Goal: Information Seeking & Learning: Learn about a topic

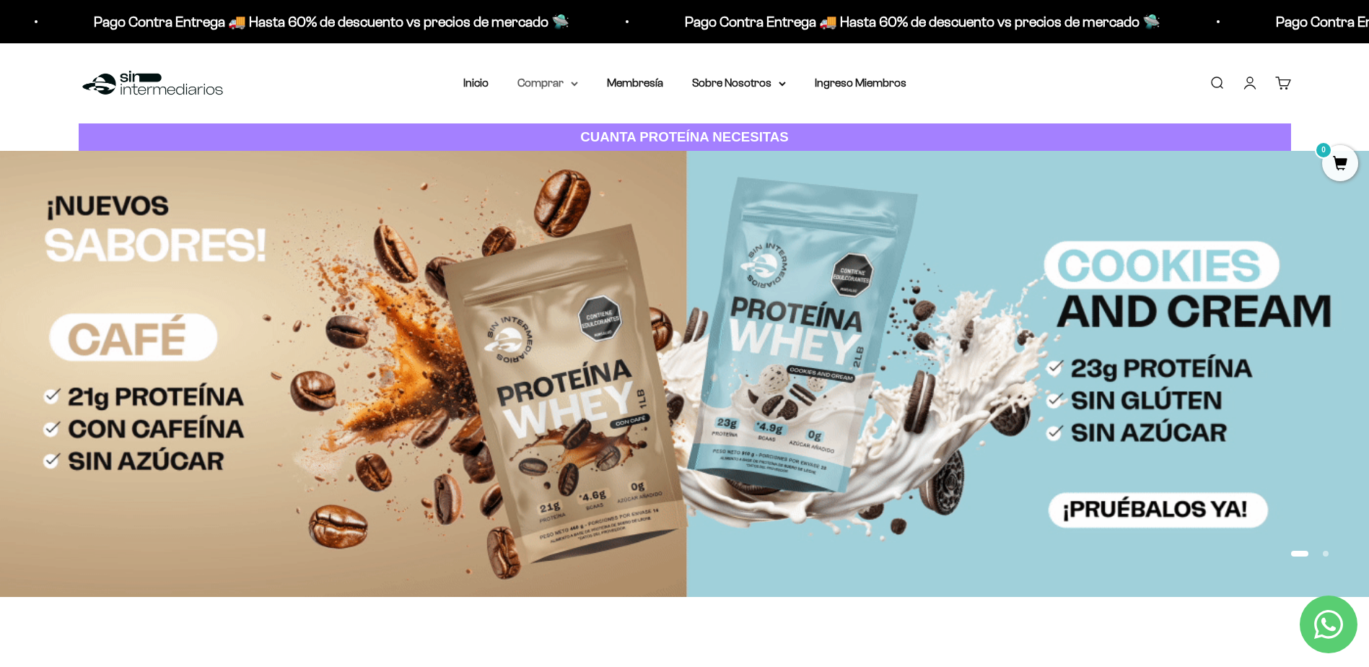
click at [553, 89] on summary "Comprar" at bounding box center [547, 83] width 61 height 19
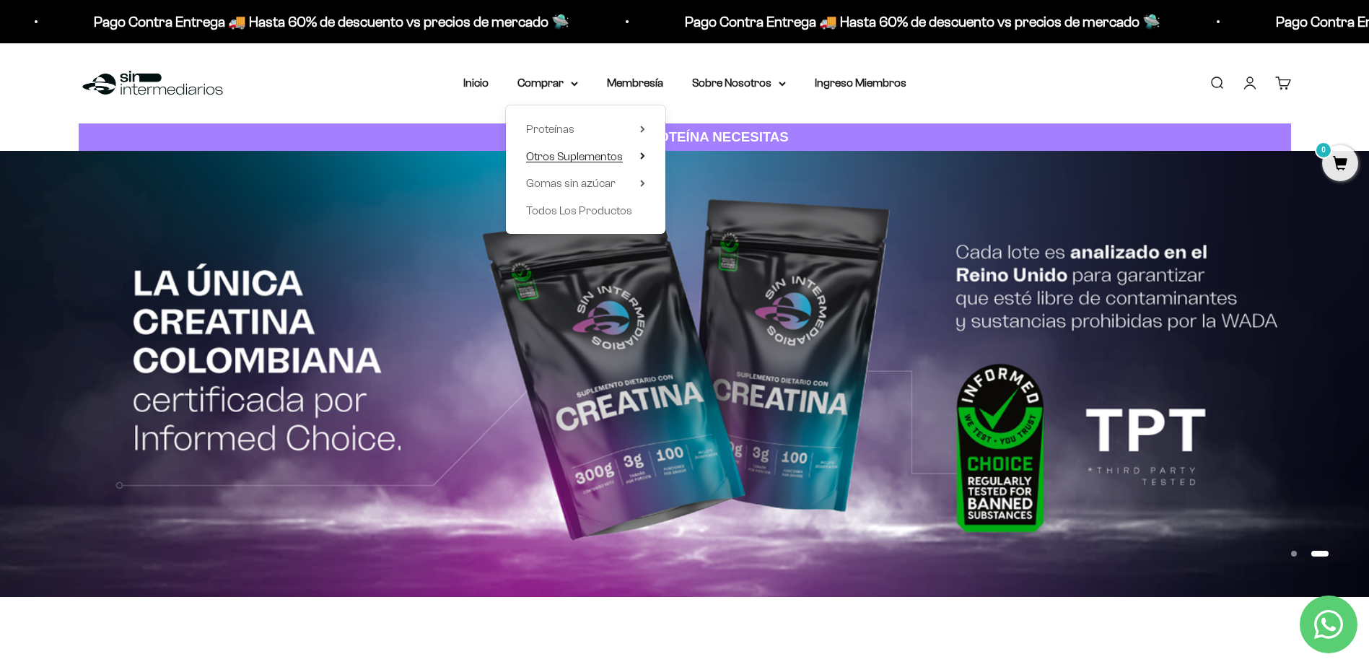
click at [640, 159] on icon at bounding box center [642, 155] width 5 height 7
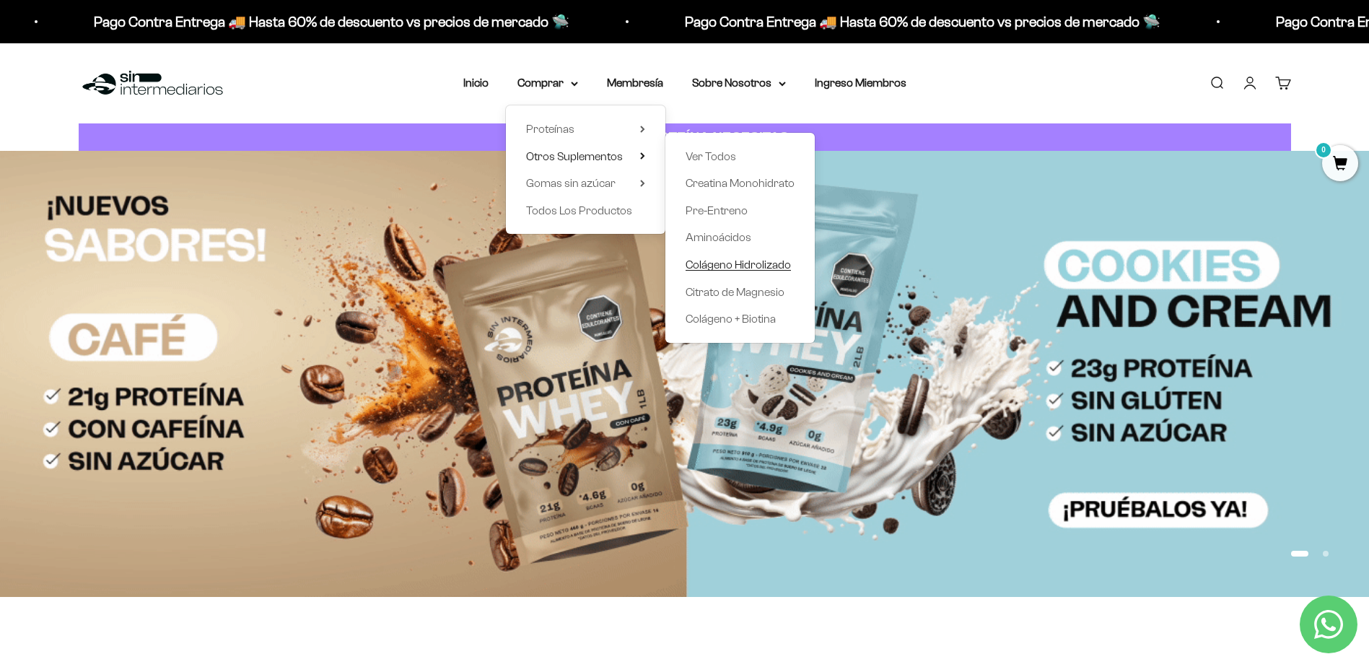
click at [771, 264] on span "Colágeno Hidrolizado" at bounding box center [737, 264] width 105 height 12
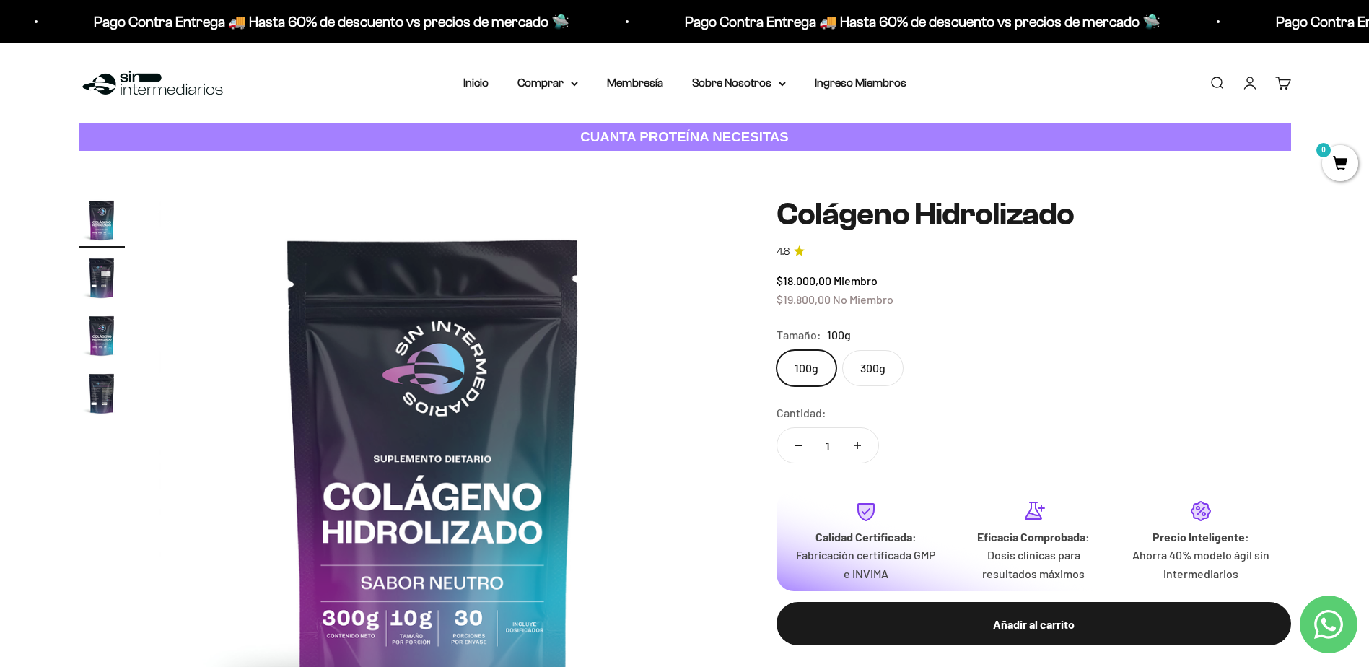
click at [872, 359] on label "300g" at bounding box center [872, 368] width 61 height 36
click at [776, 350] on input "300g" at bounding box center [776, 349] width 1 height 1
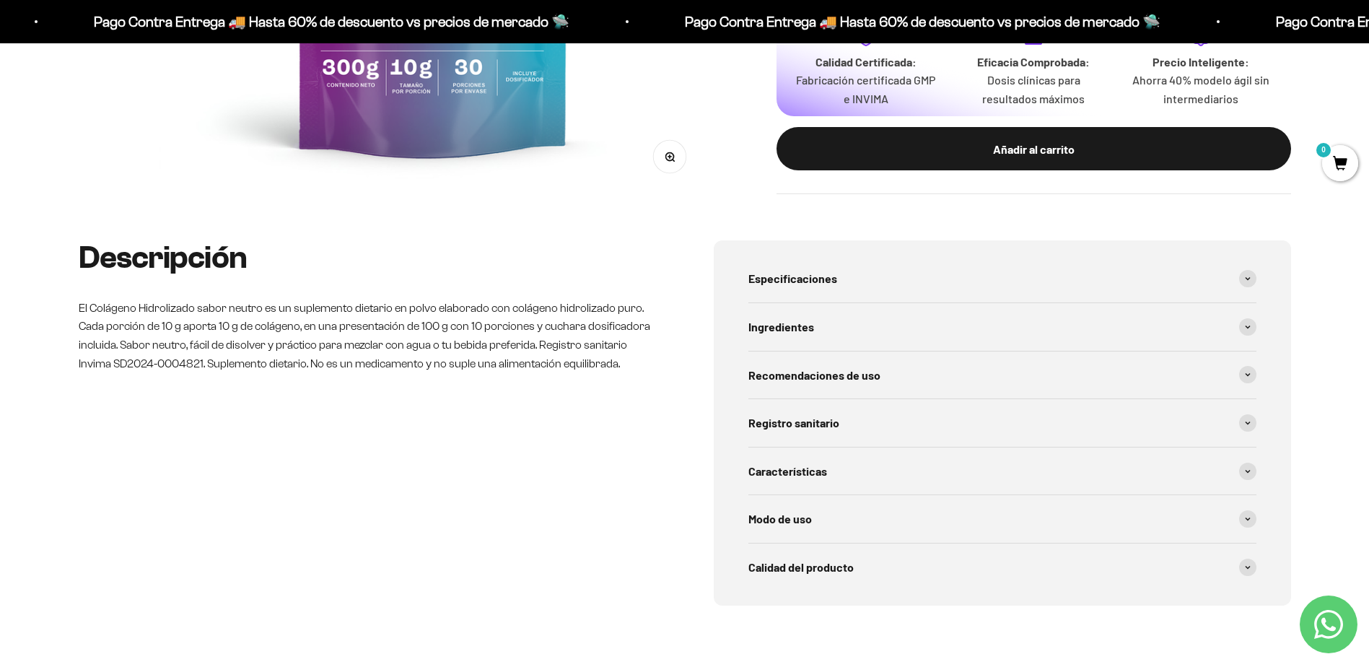
scroll to position [577, 0]
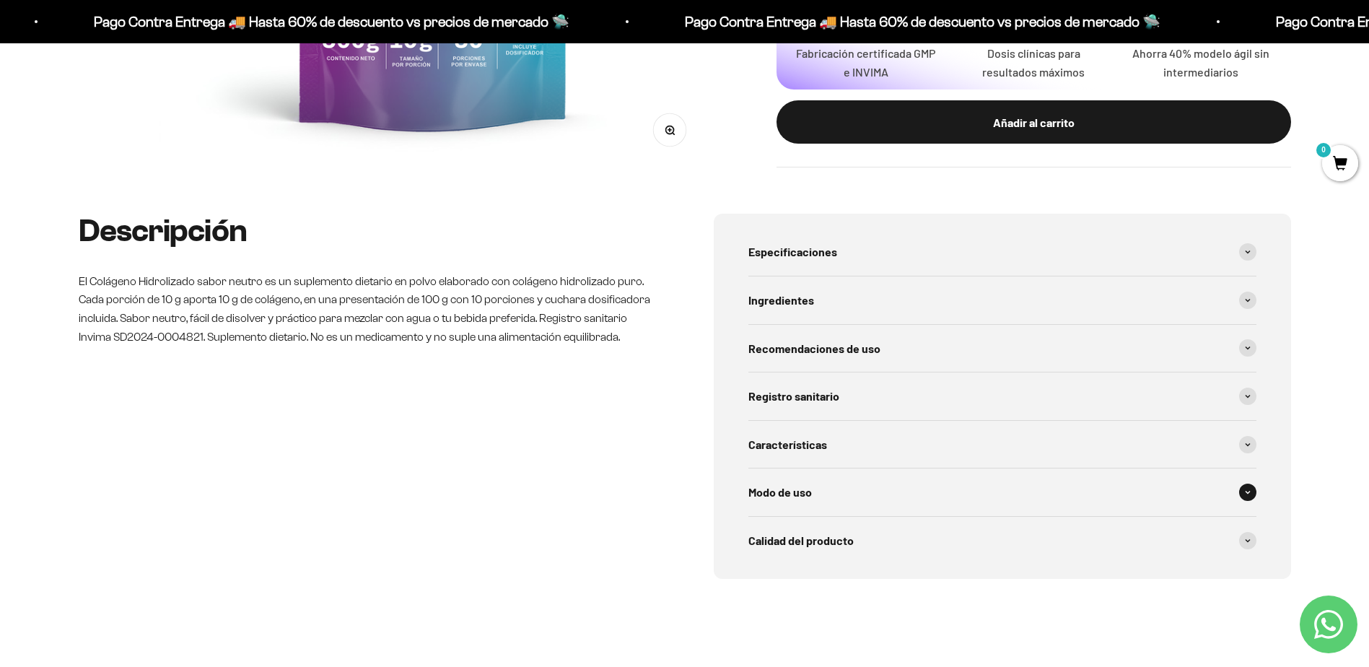
click at [799, 473] on div "Modo de uso" at bounding box center [1002, 492] width 508 height 48
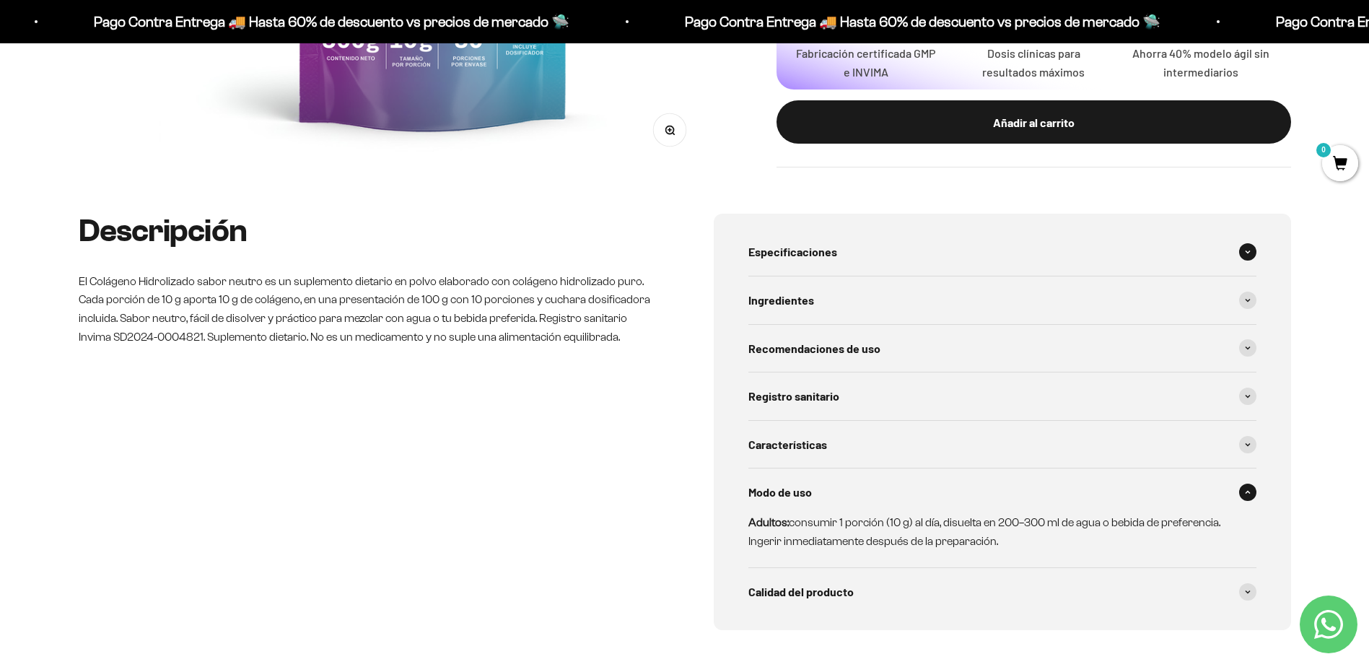
click at [789, 241] on div "Especificaciones" at bounding box center [1002, 252] width 508 height 48
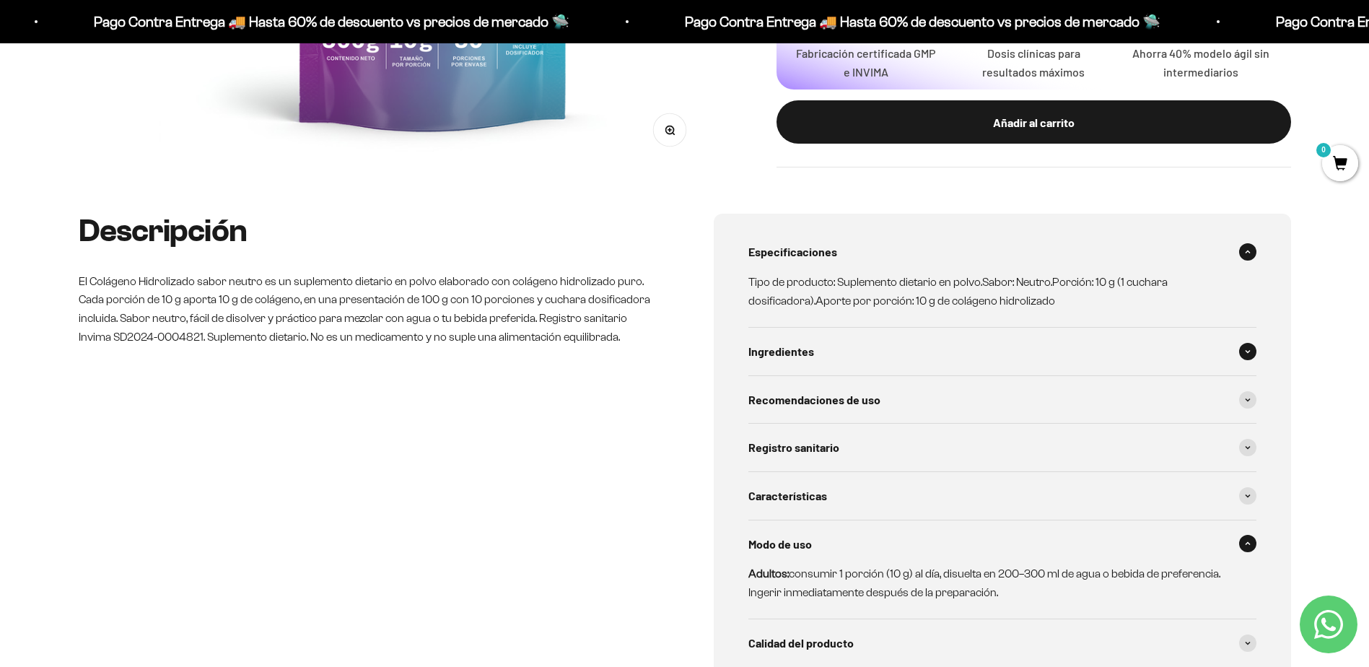
click at [968, 348] on div "Ingredientes" at bounding box center [1002, 352] width 508 height 48
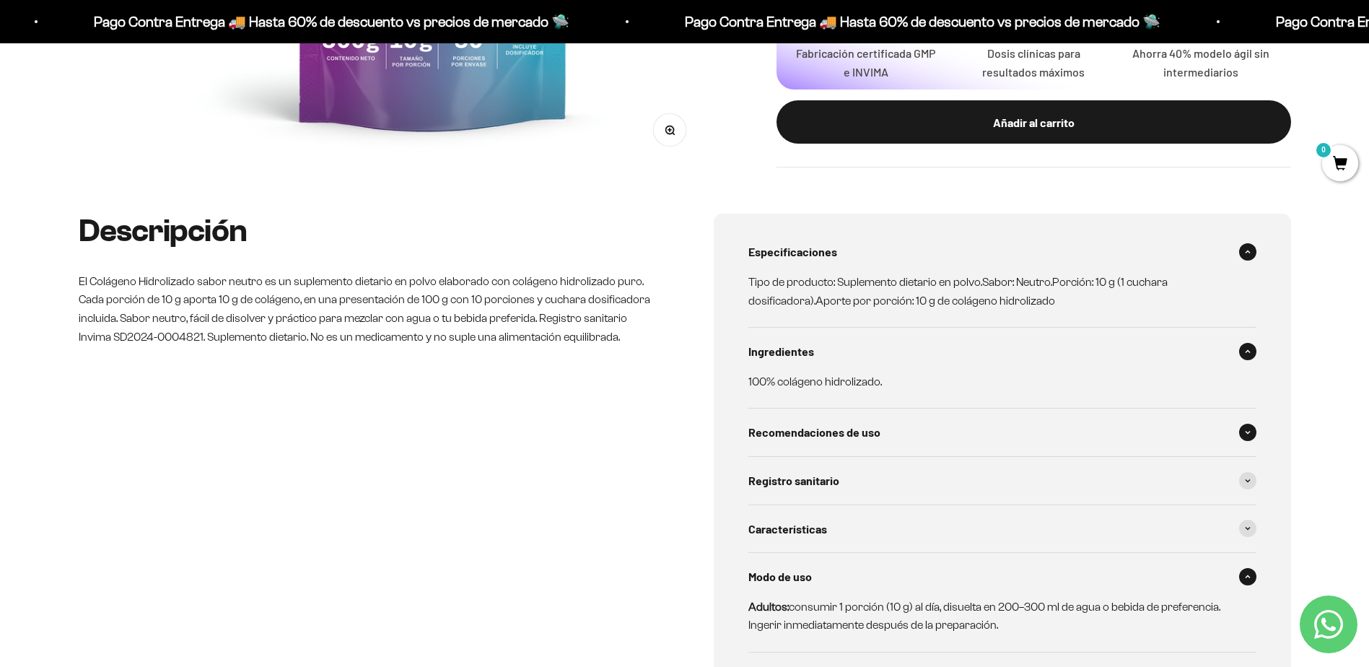
click at [1015, 423] on div "Recomendaciones de uso" at bounding box center [1002, 432] width 508 height 48
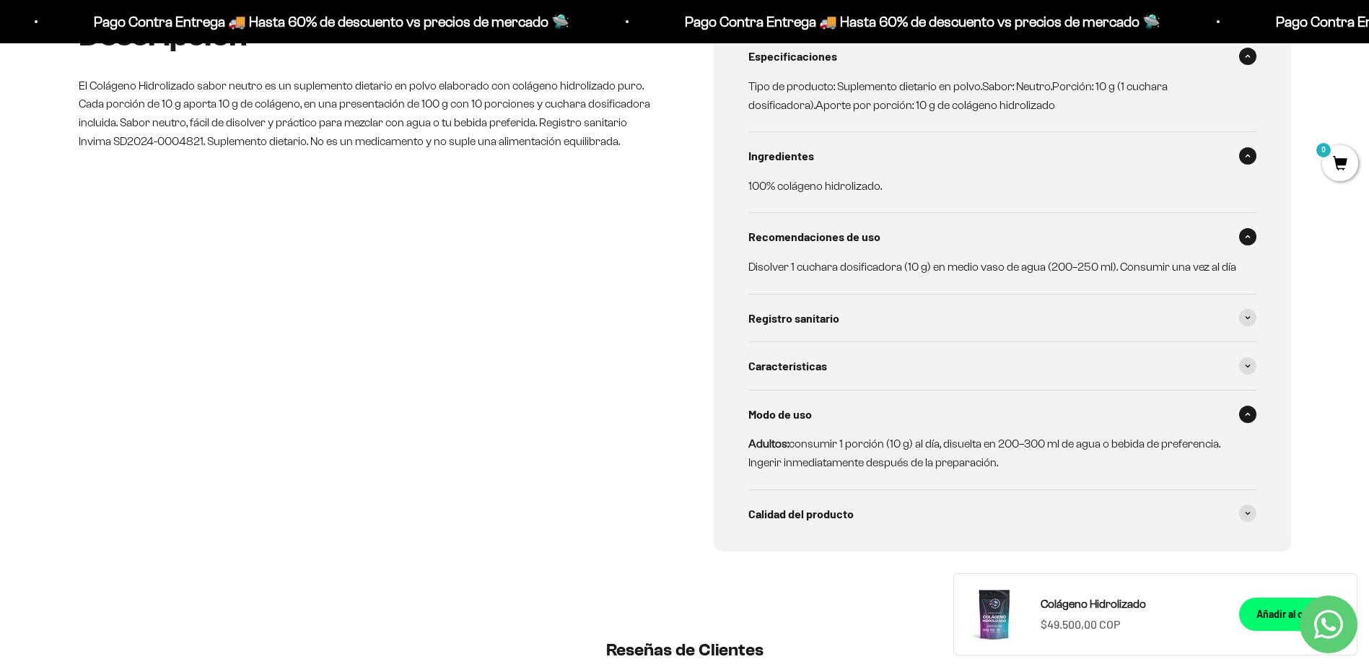
scroll to position [794, 0]
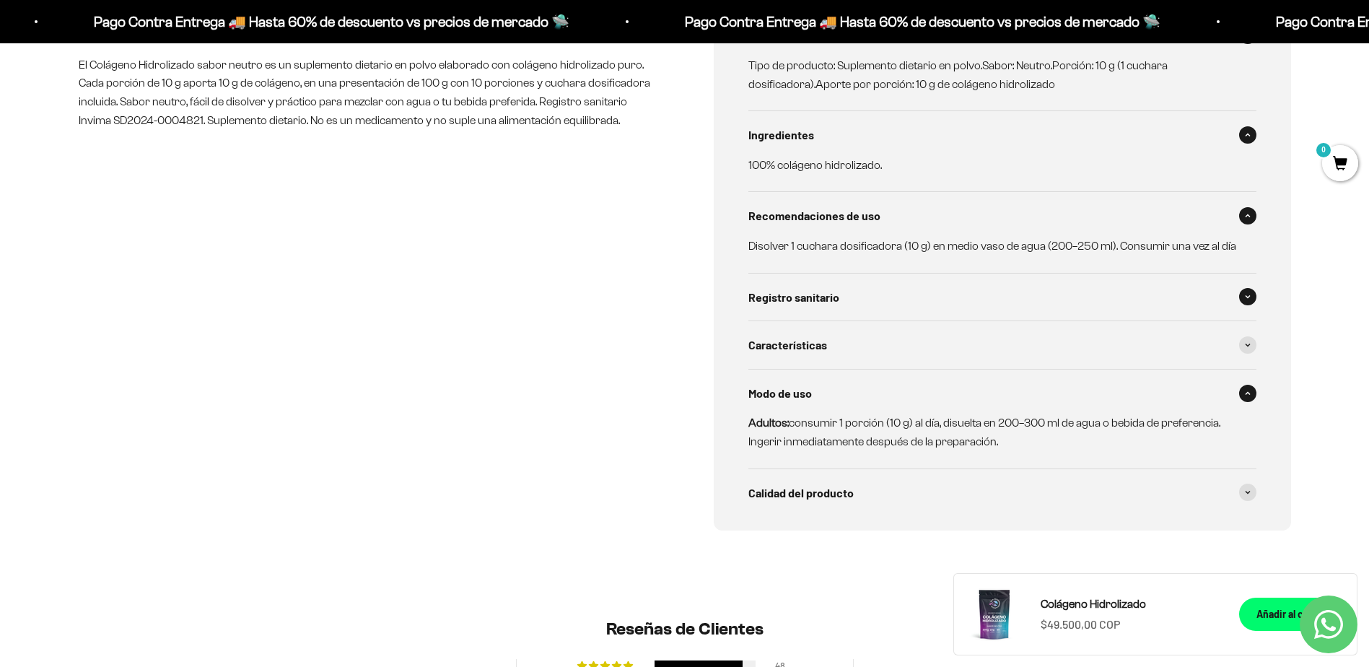
click at [887, 302] on div "Registro sanitario" at bounding box center [1002, 297] width 508 height 48
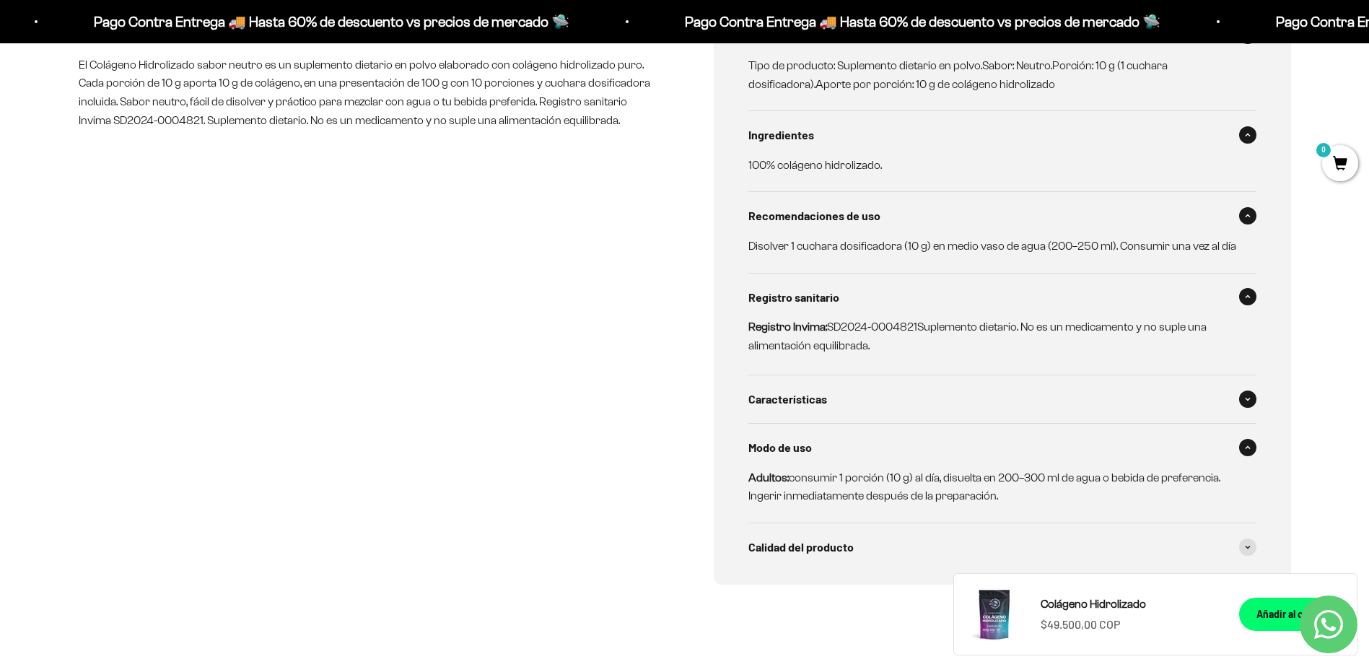
click at [833, 392] on div "Características" at bounding box center [1002, 399] width 508 height 48
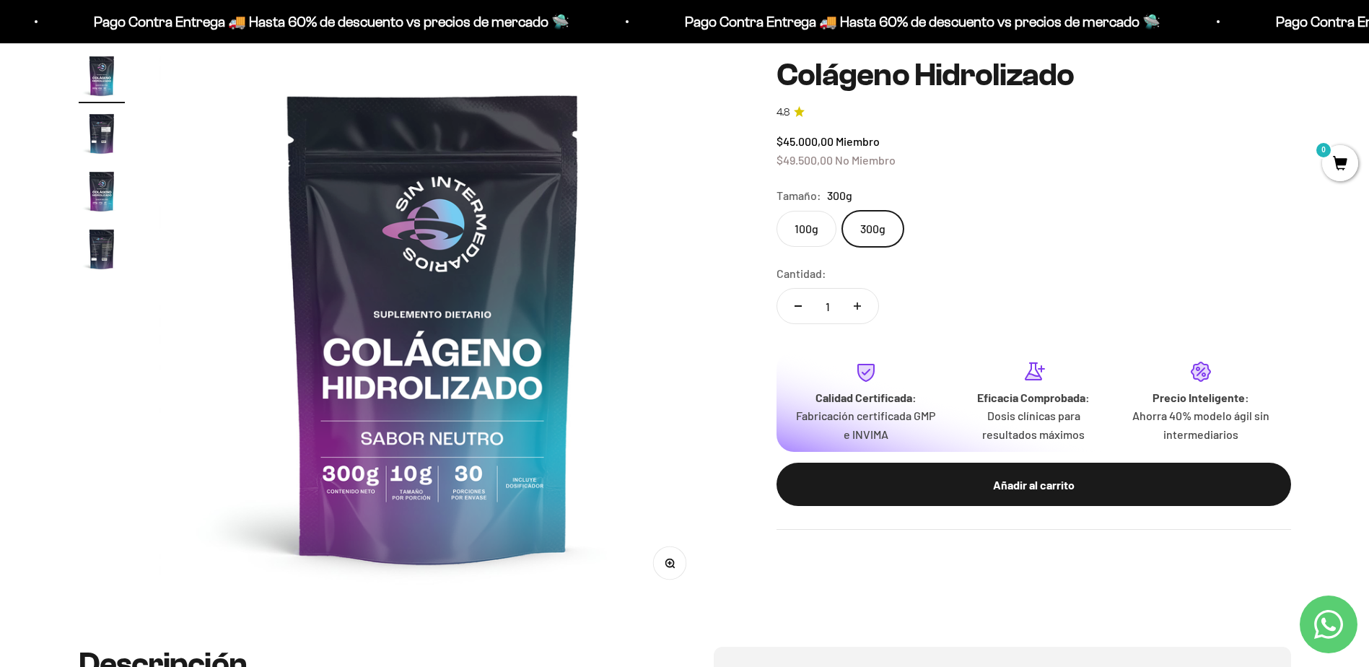
scroll to position [0, 0]
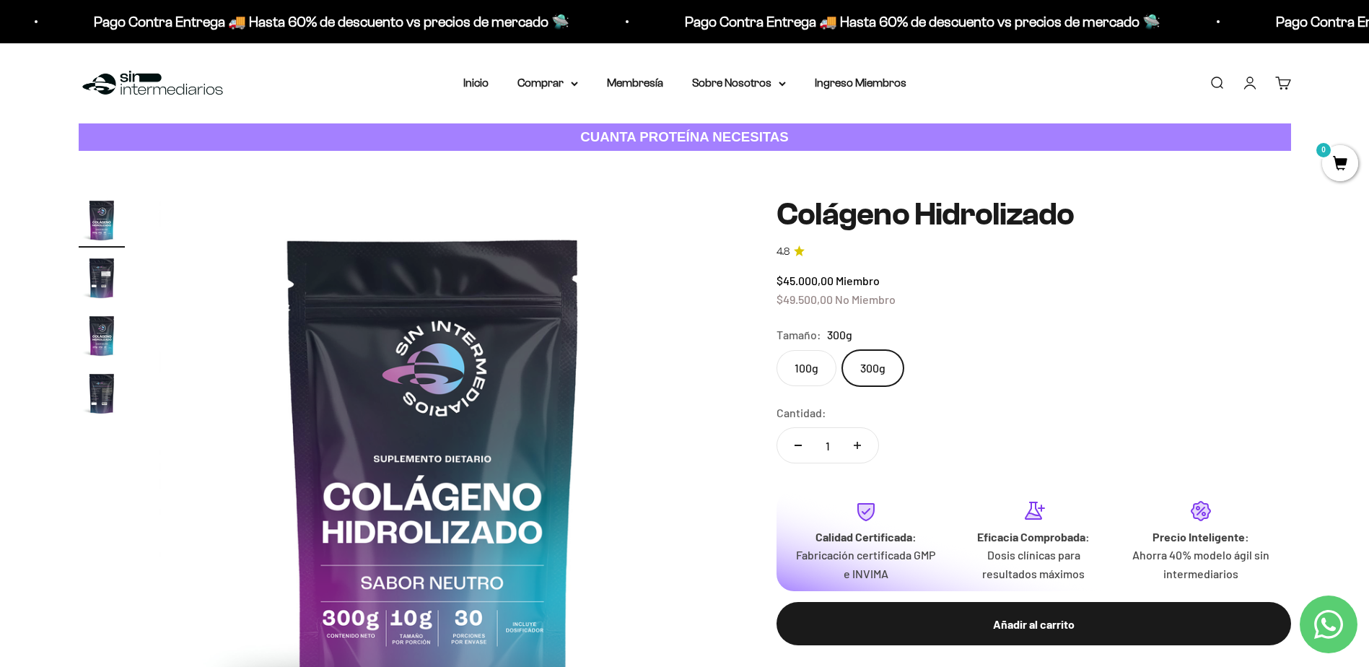
drag, startPoint x: 982, startPoint y: 5, endPoint x: 965, endPoint y: 79, distance: 76.3
click at [965, 79] on div "Menú Buscar Inicio Comprar Proteínas Ver Todos Whey Iso Vegan Pancakes Pre-Entr…" at bounding box center [684, 83] width 1369 height 80
click at [639, 88] on link "Membresía" at bounding box center [635, 82] width 56 height 12
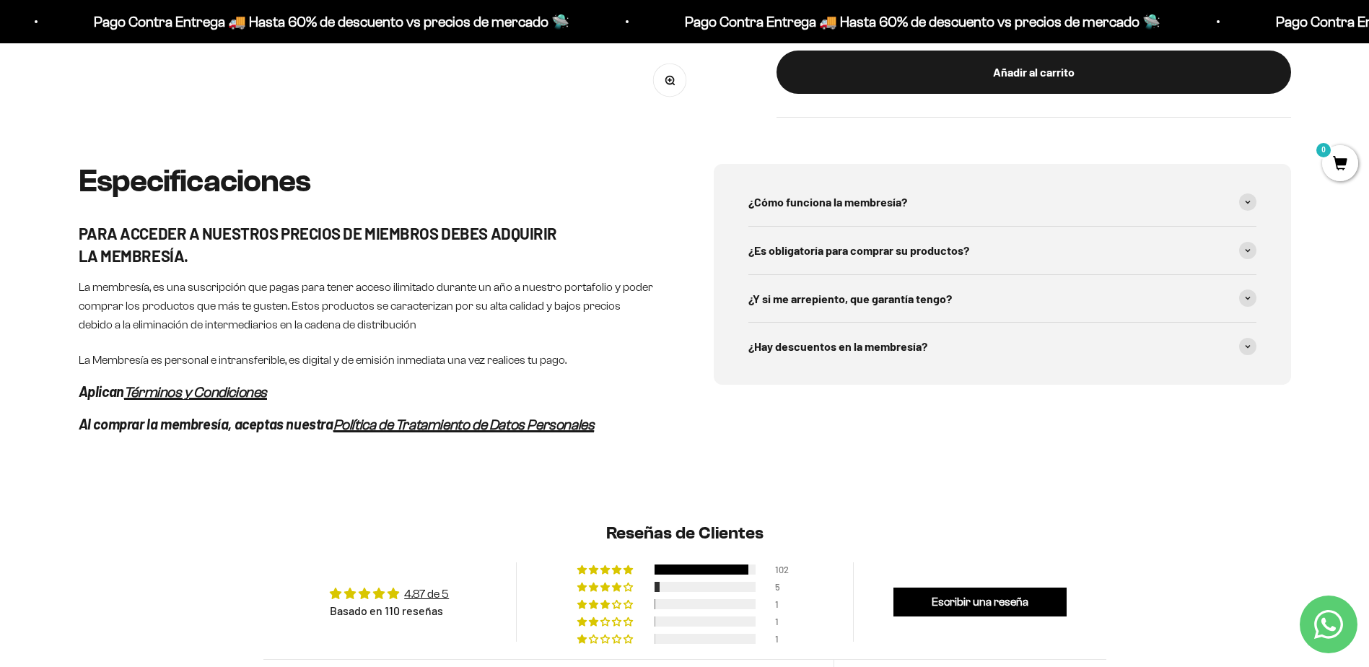
scroll to position [722, 0]
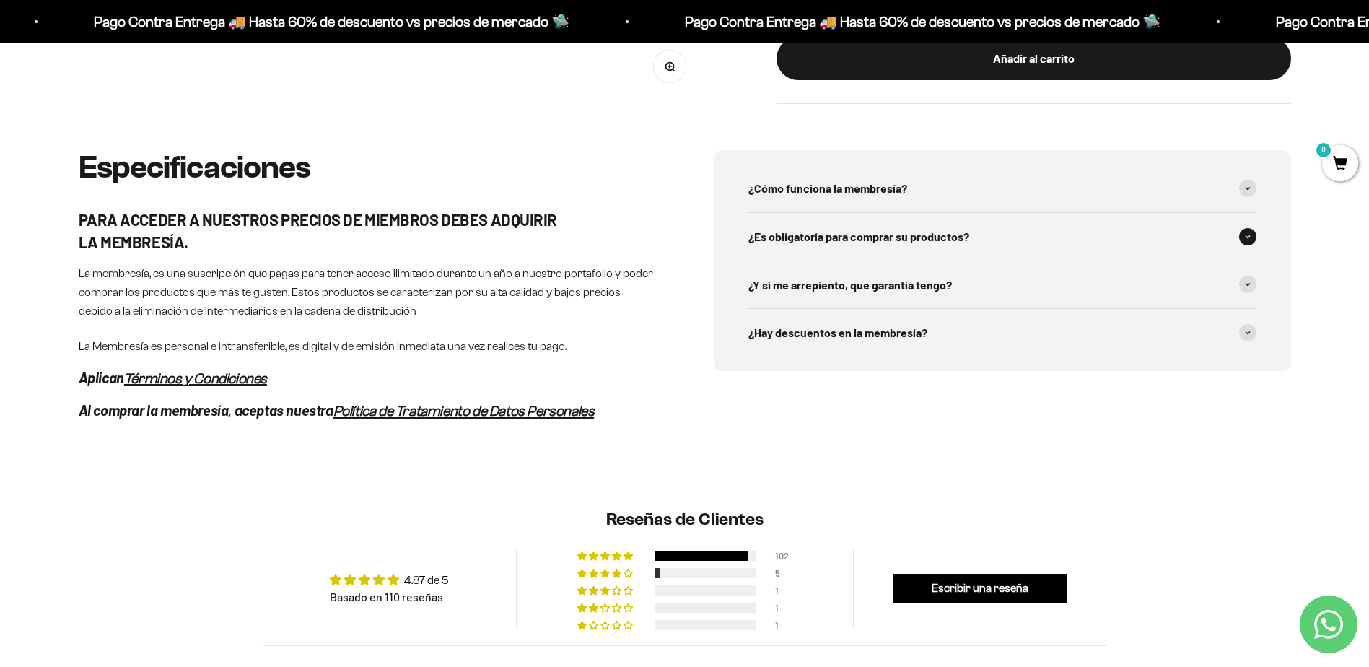
click at [849, 250] on div "¿Es obligatoría para comprar su productos?" at bounding box center [1002, 237] width 508 height 48
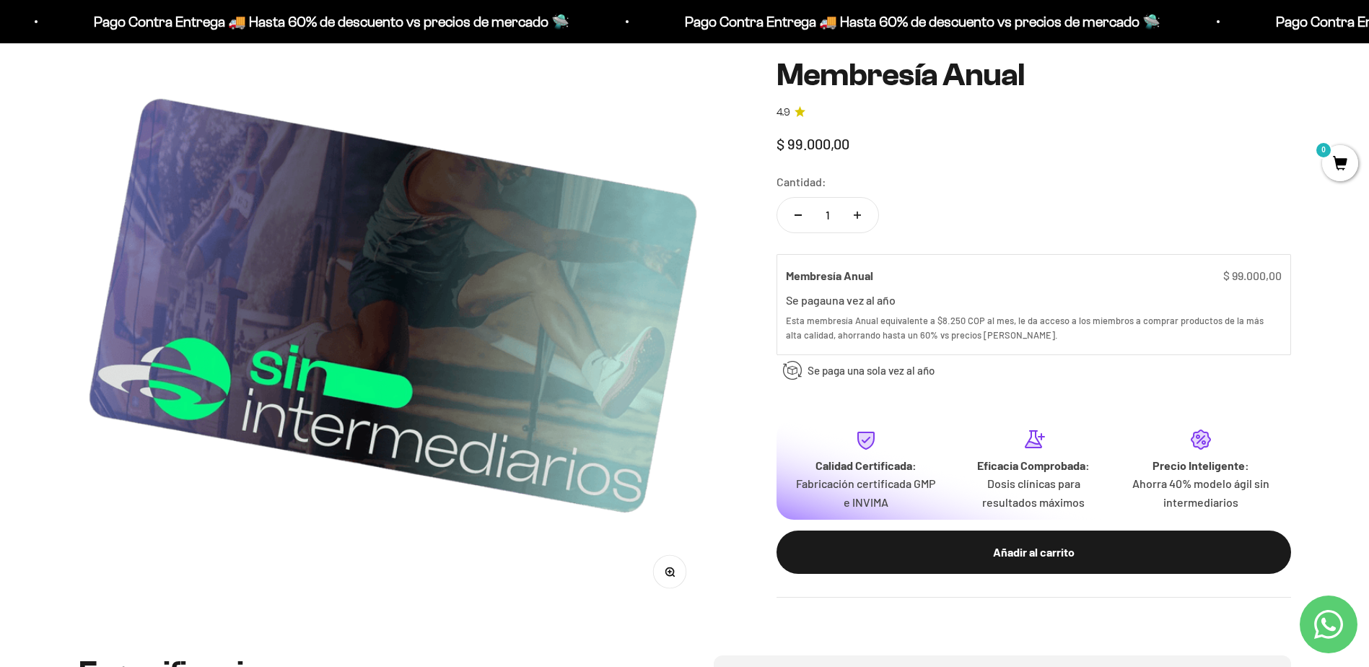
scroll to position [0, 0]
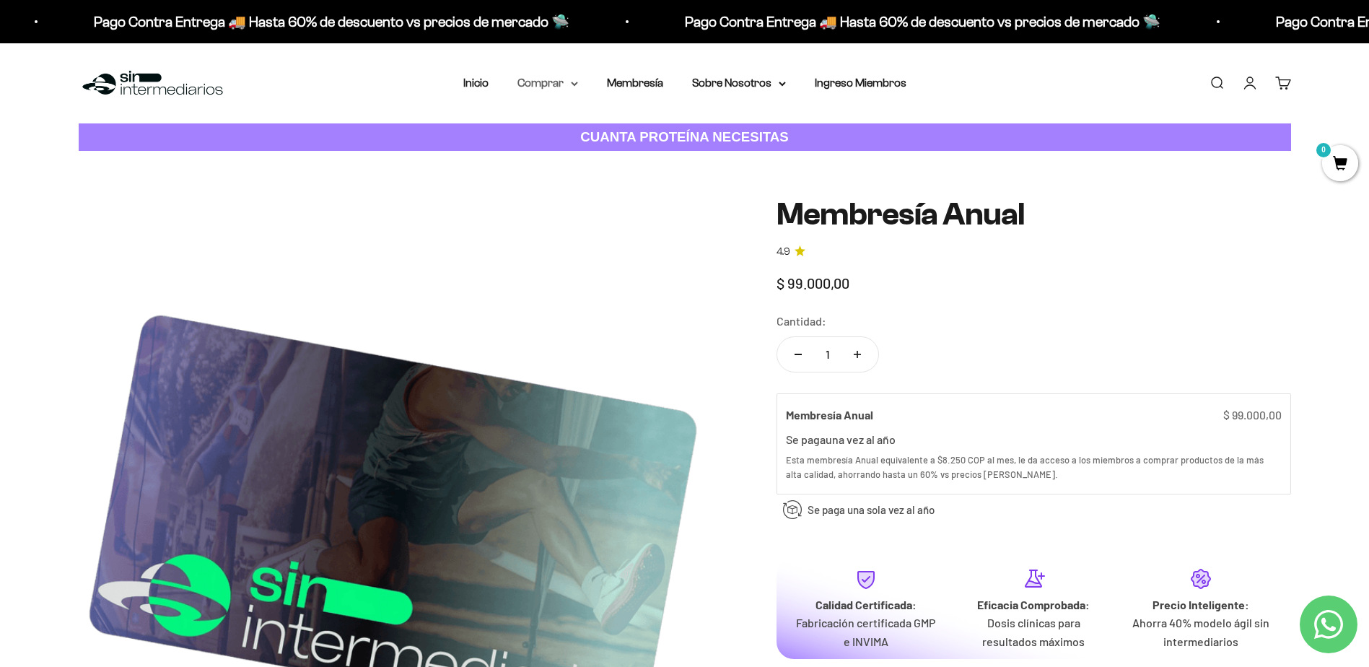
click at [556, 83] on summary "Comprar" at bounding box center [547, 83] width 61 height 19
click at [567, 120] on span "Proteínas" at bounding box center [550, 129] width 48 height 19
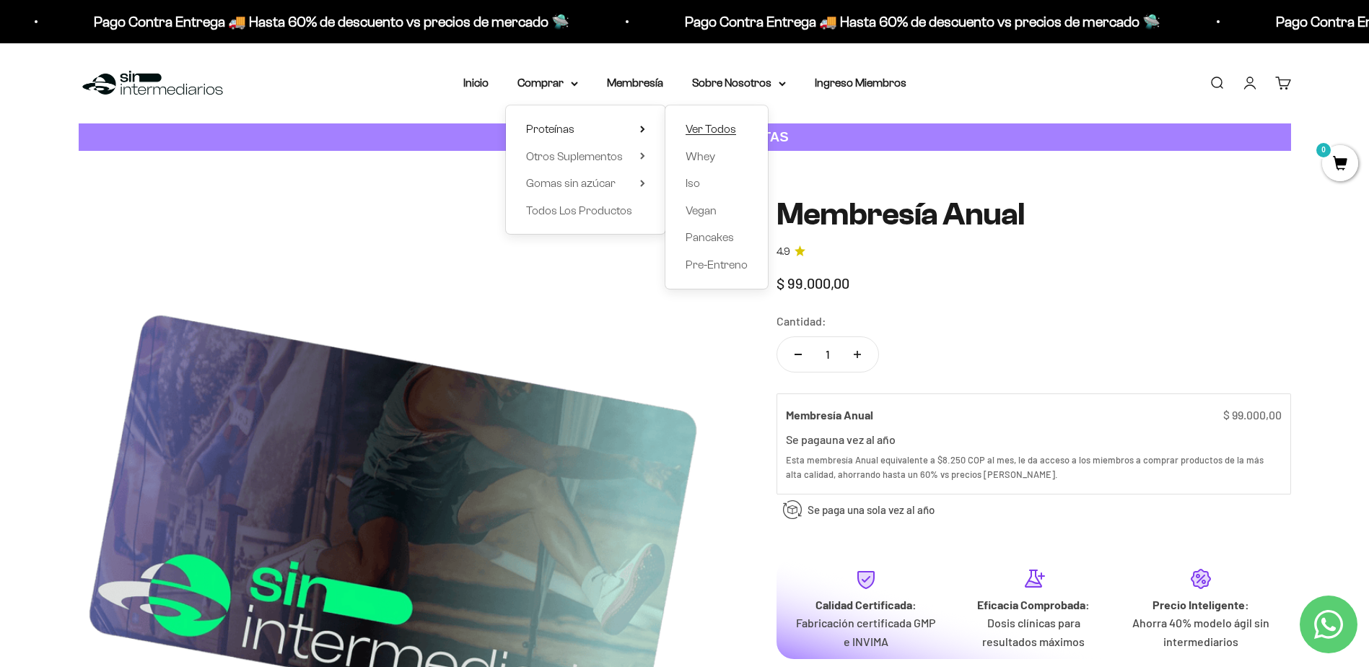
click at [732, 129] on span "Ver Todos" at bounding box center [710, 129] width 51 height 12
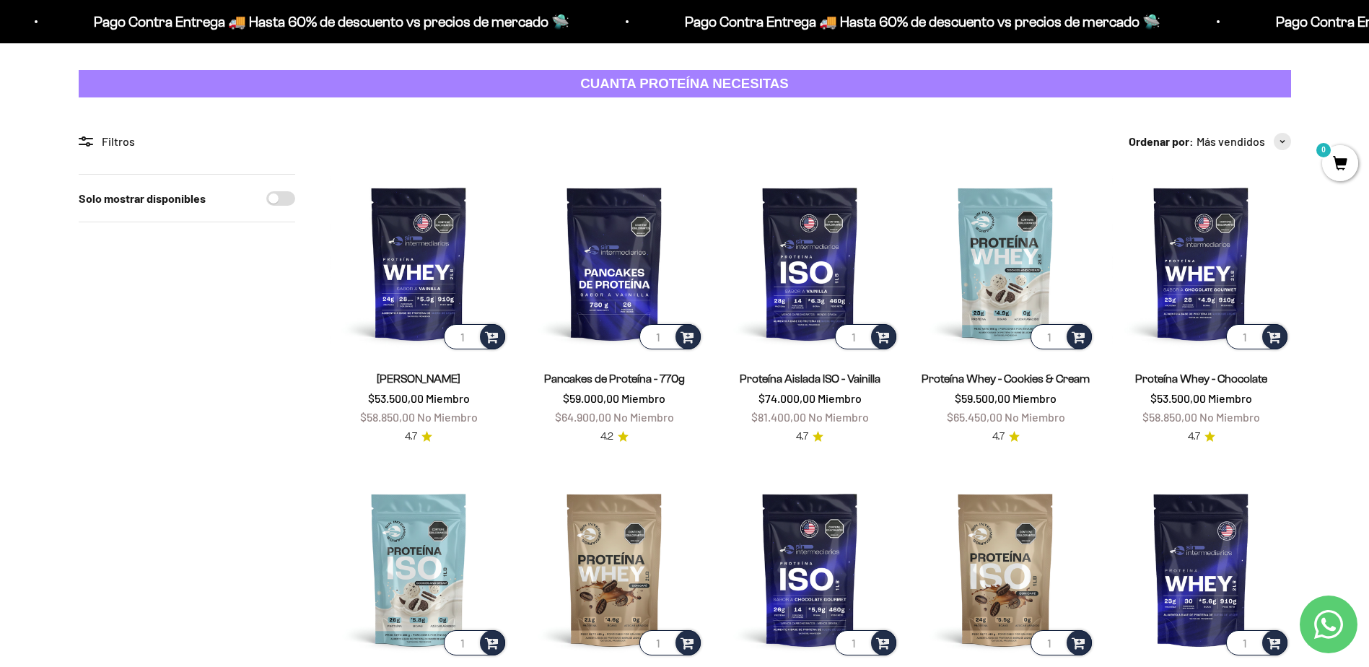
scroll to position [144, 0]
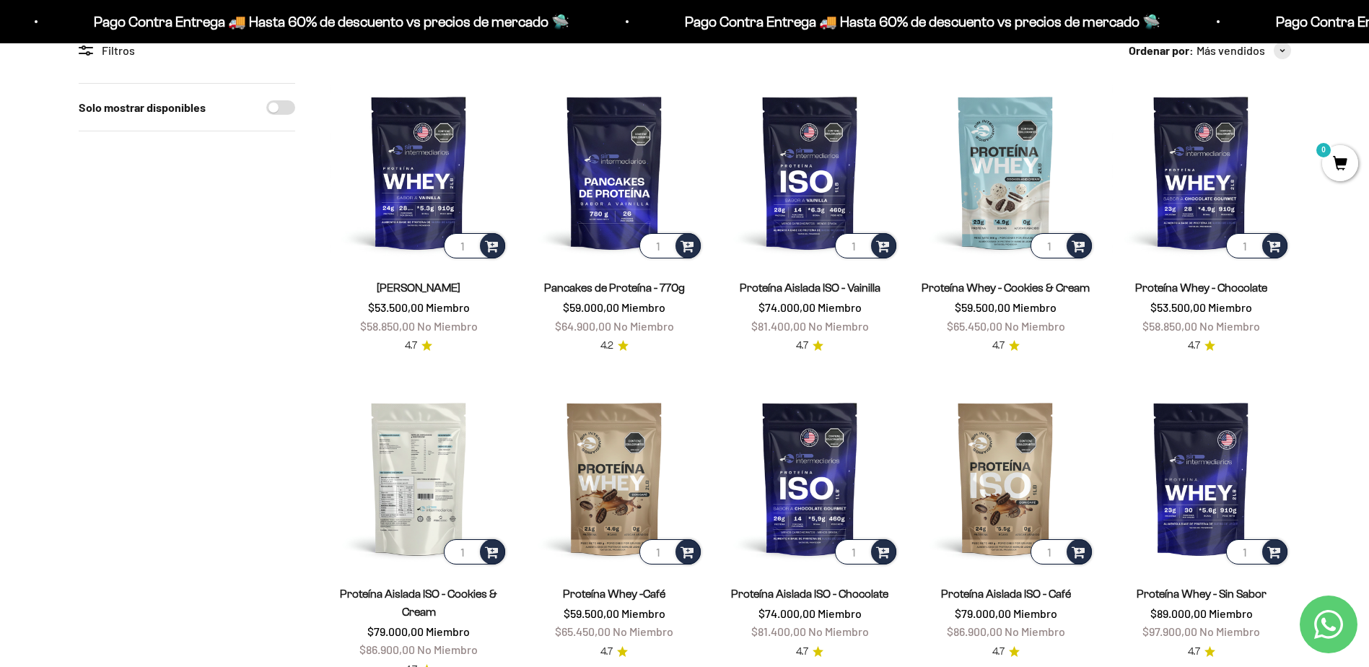
click at [433, 450] on img at bounding box center [419, 478] width 178 height 178
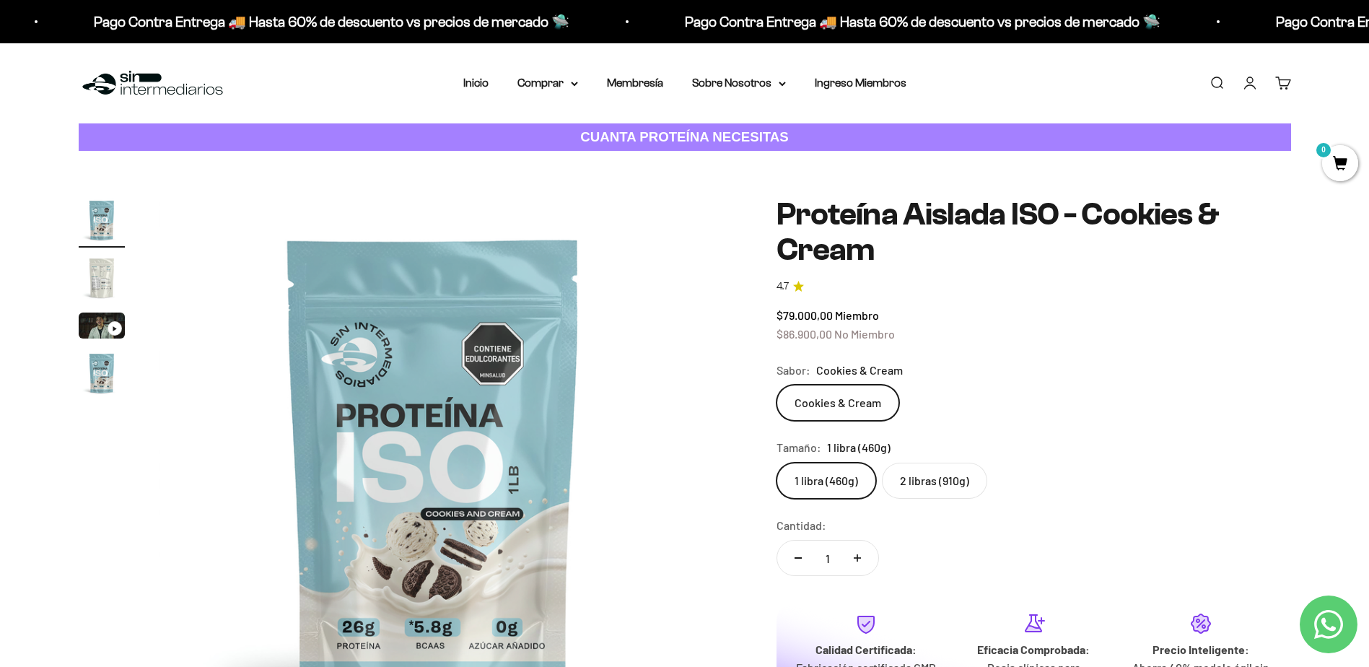
click at [925, 483] on label "2 libras (910g)" at bounding box center [934, 480] width 105 height 36
click at [776, 462] on input "2 libras (910g)" at bounding box center [776, 462] width 1 height 1
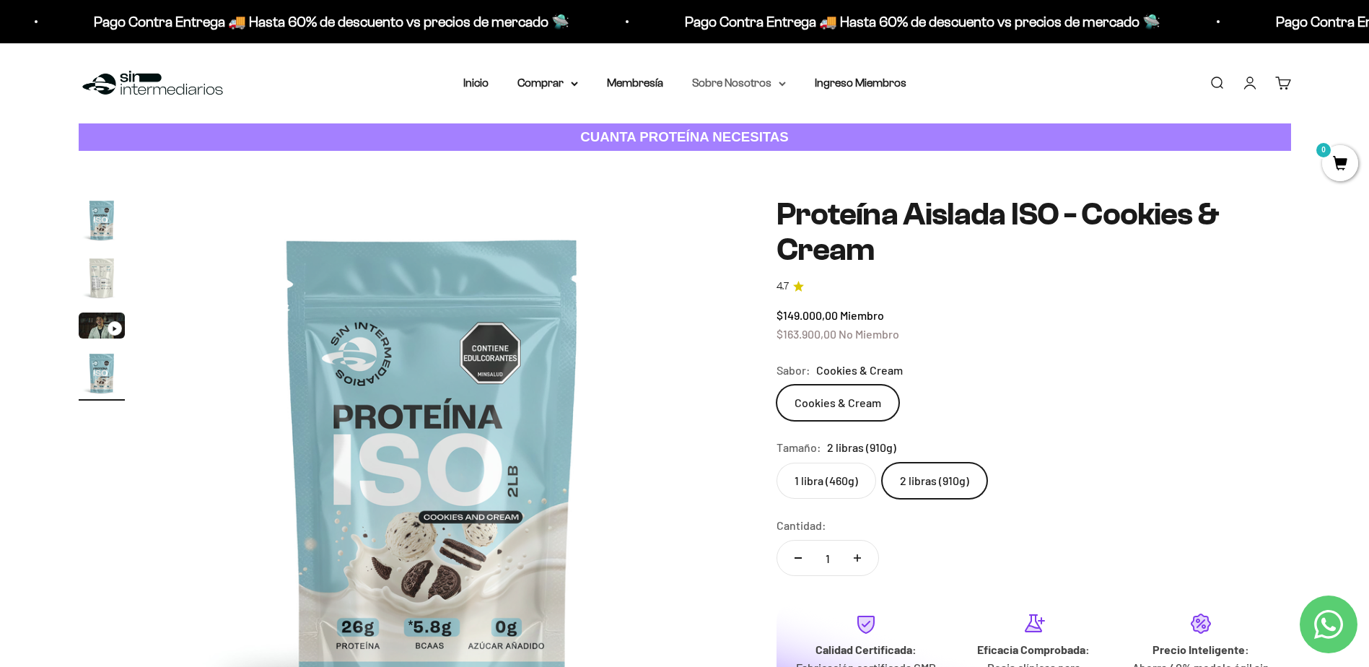
click at [755, 89] on summary "Sobre Nosotros" at bounding box center [739, 83] width 94 height 19
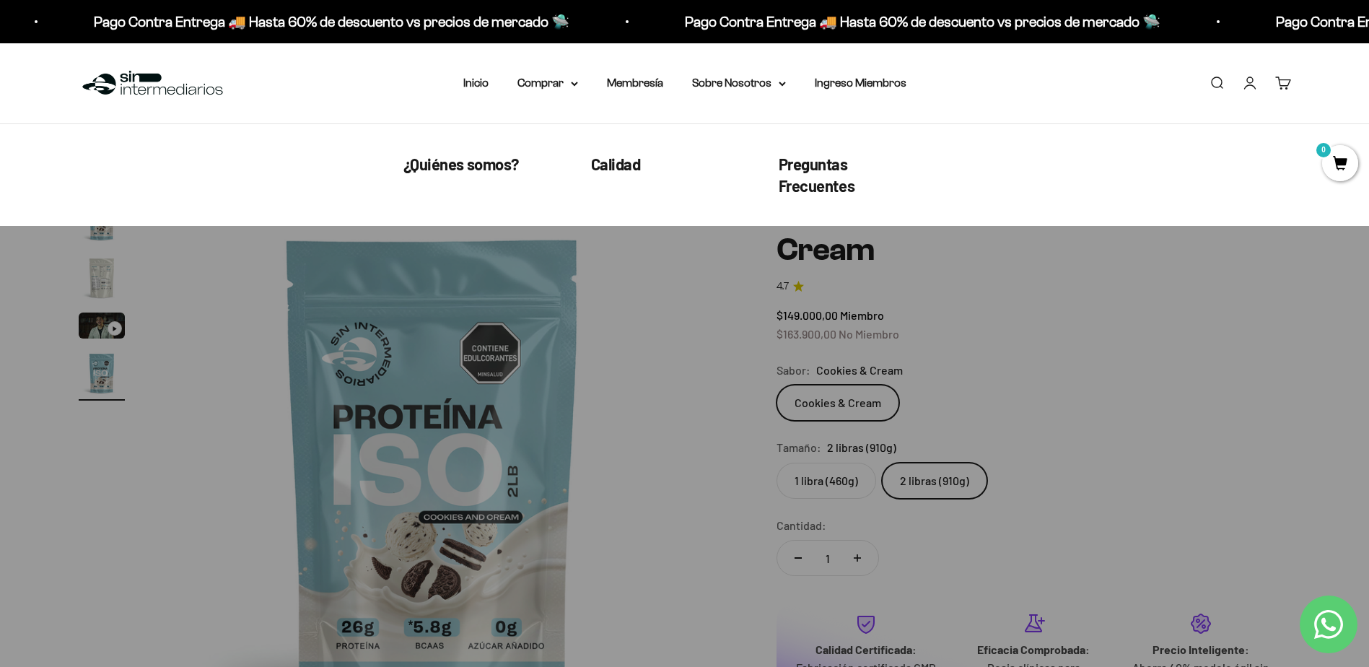
click at [832, 175] on link "Preguntas Frecuentes" at bounding box center [844, 175] width 130 height 45
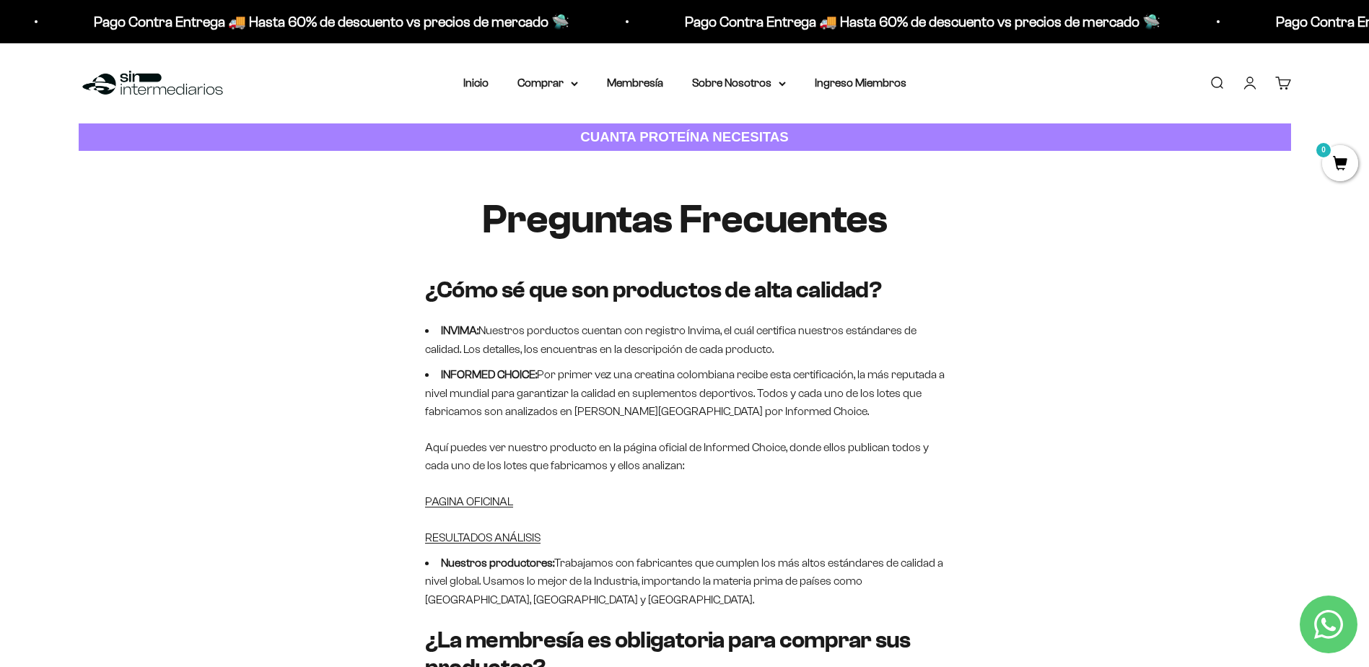
click at [646, 132] on strong "CUANTA PROTEÍNA NECESITAS" at bounding box center [684, 136] width 209 height 15
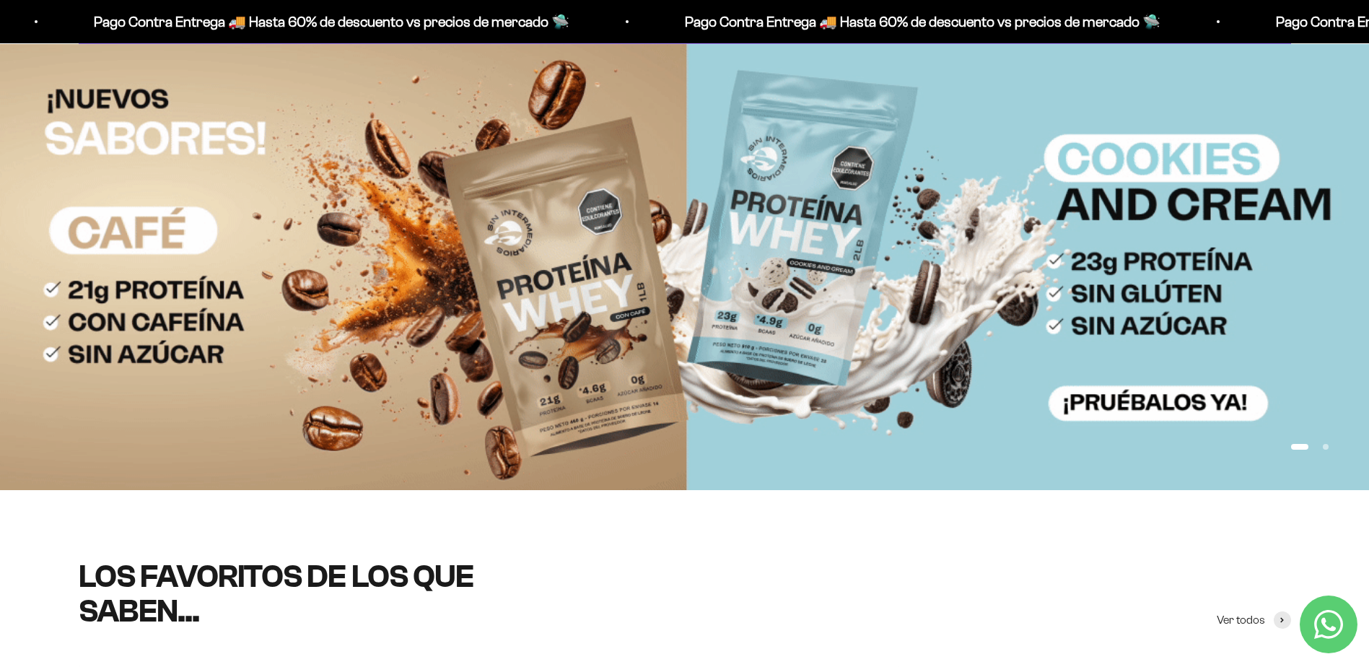
scroll to position [72, 0]
